Goal: Download file/media

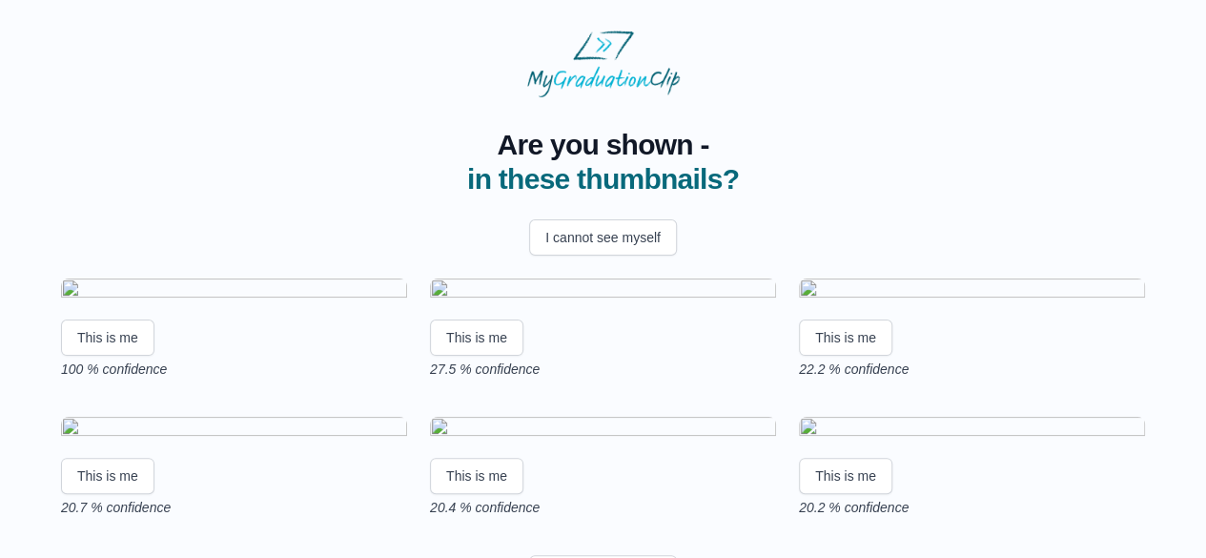
click at [162, 304] on img at bounding box center [234, 291] width 346 height 26
click at [99, 356] on button "This is me" at bounding box center [107, 337] width 93 height 36
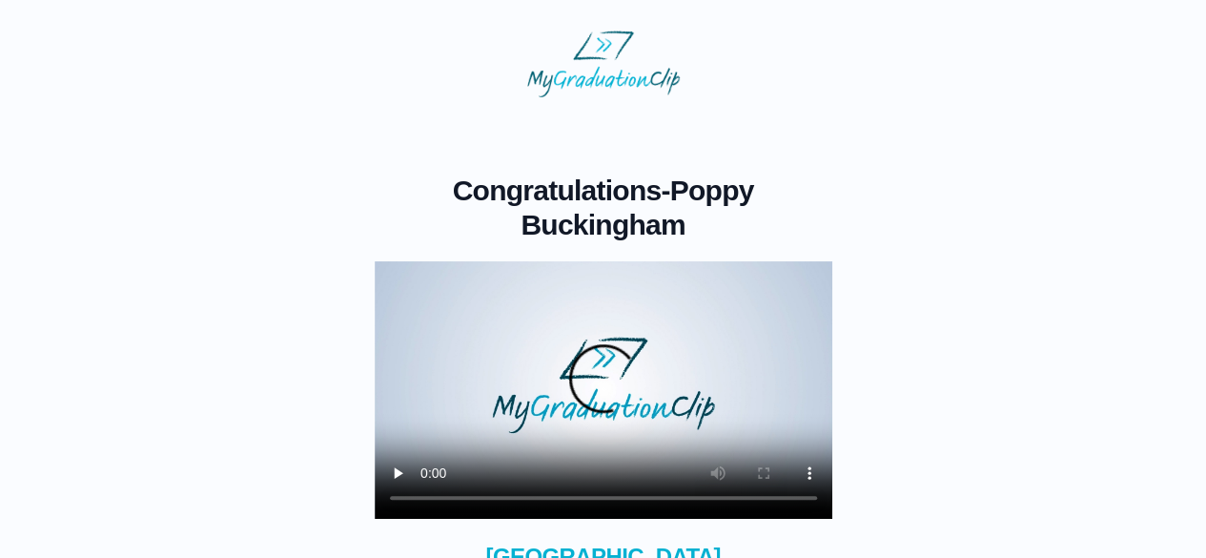
click at [246, 363] on div "Congratulations - Poppy Buckingham × Share your GraduationClip now! × Why not a…" at bounding box center [602, 413] width 1145 height 632
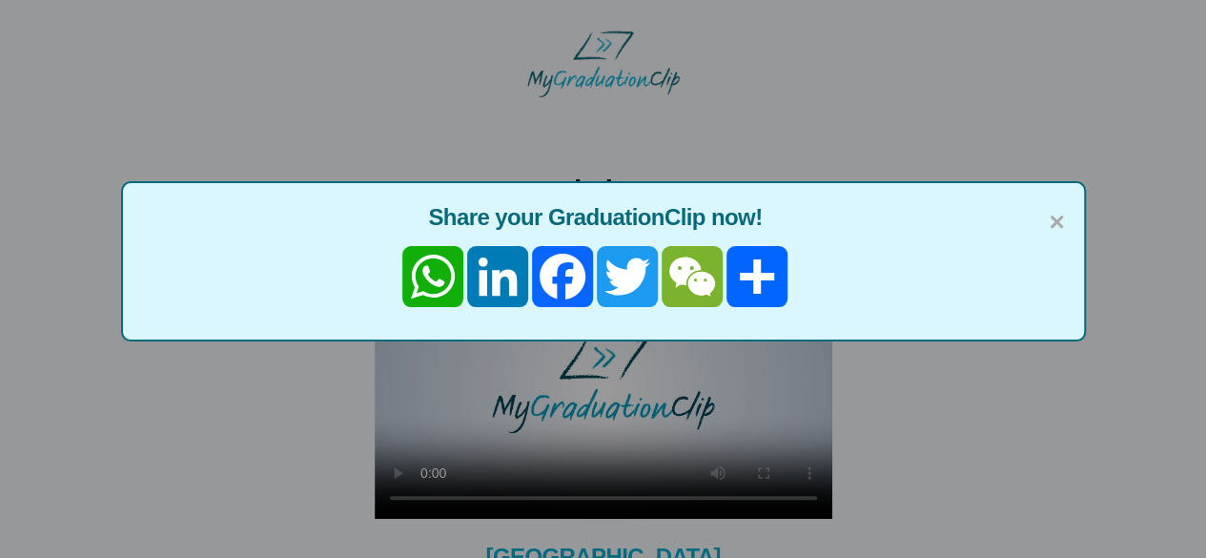
click at [1045, 221] on span "Share your GraduationClip now!" at bounding box center [603, 217] width 923 height 30
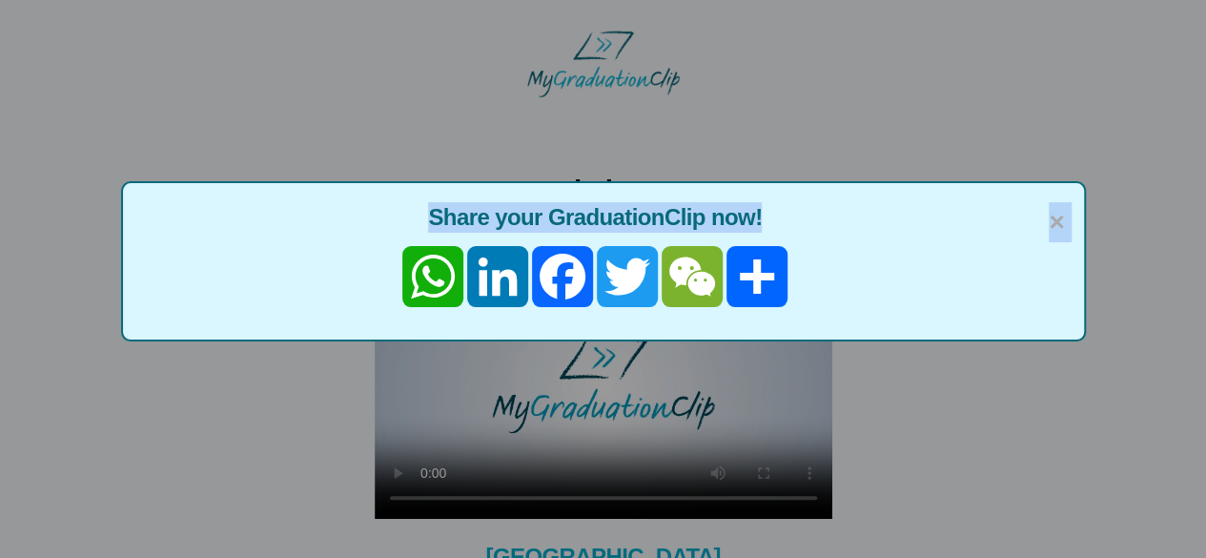
drag, startPoint x: 1068, startPoint y: 216, endPoint x: 1047, endPoint y: 229, distance: 25.2
click at [1047, 229] on div "× Share your GraduationClip now! WhatsApp LinkedIn Facebook Twitter WeChat Share" at bounding box center [603, 261] width 965 height 160
drag, startPoint x: 1047, startPoint y: 229, endPoint x: 1060, endPoint y: 224, distance: 14.2
click at [1060, 224] on div "× Share your GraduationClip now! WhatsApp LinkedIn Facebook Twitter WeChat Share" at bounding box center [603, 261] width 965 height 160
click at [1060, 224] on span "×" at bounding box center [1055, 222] width 15 height 40
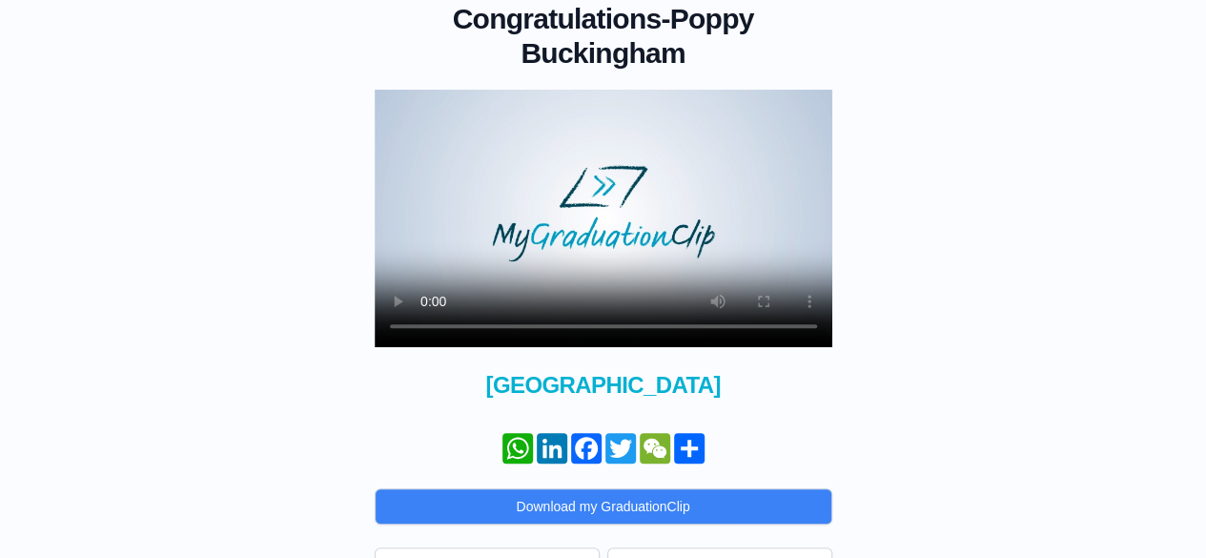
scroll to position [231, 0]
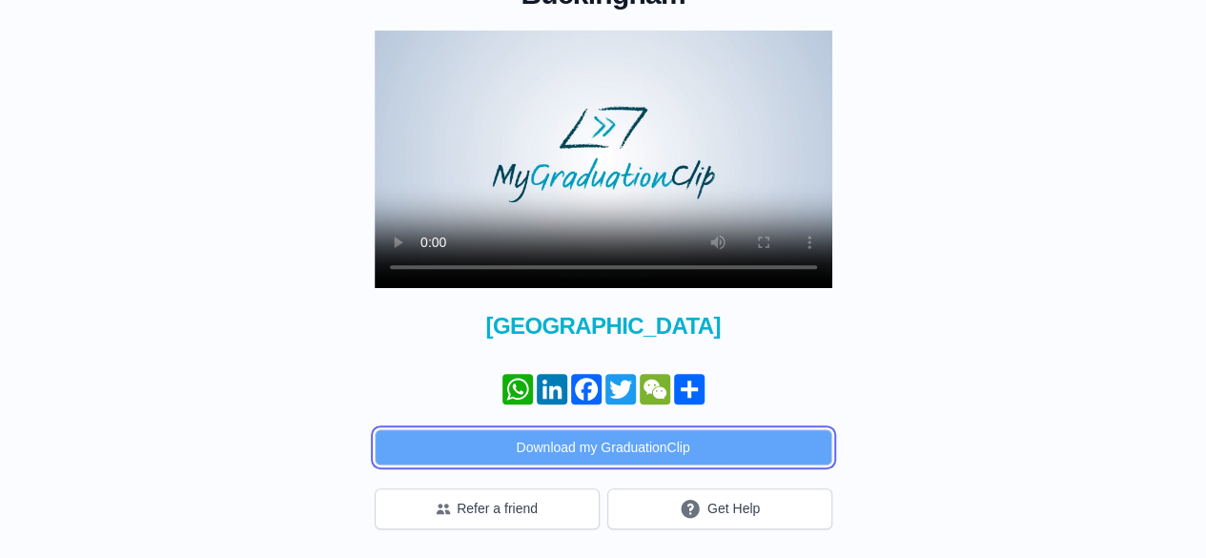
click at [585, 455] on button "Download my GraduationClip" at bounding box center [603, 447] width 457 height 36
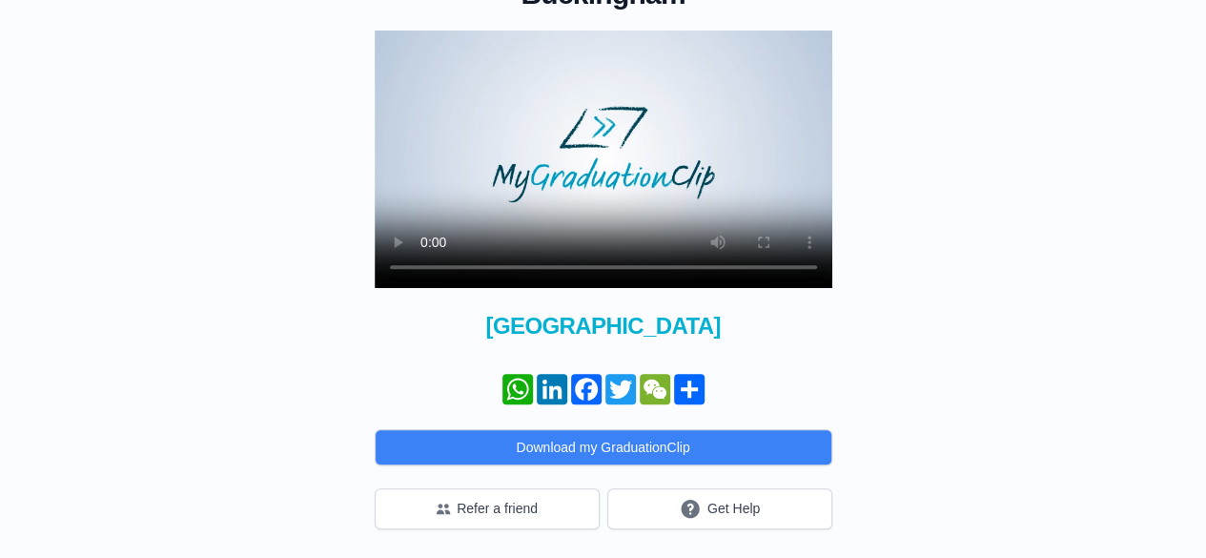
click at [270, 272] on div "Congratulations - Poppy Buckingham × Share your GraduationClip now! WhatsApp Li…" at bounding box center [602, 198] width 1145 height 662
